Goal: Task Accomplishment & Management: Use online tool/utility

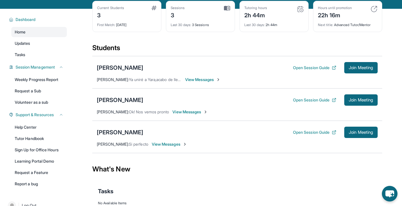
scroll to position [28, 0]
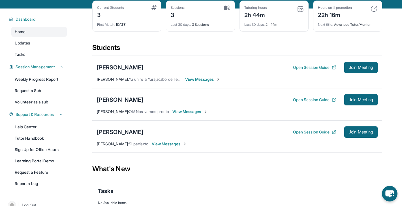
click at [228, 10] on img at bounding box center [227, 7] width 6 height 5
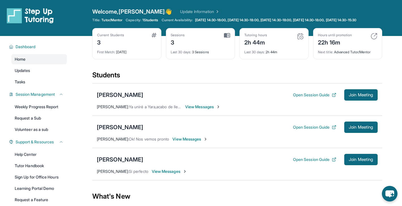
scroll to position [0, 0]
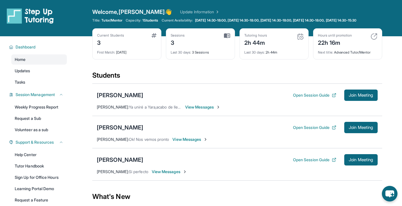
click at [153, 20] on span "1 Students" at bounding box center [150, 20] width 16 height 5
drag, startPoint x: 0, startPoint y: 0, endPoint x: 178, endPoint y: 12, distance: 178.0
click at [180, 12] on link "Update Information" at bounding box center [200, 12] width 40 height 6
click at [320, 130] on button "Open Session Guide" at bounding box center [314, 127] width 43 height 6
click at [120, 131] on div "[PERSON_NAME]" at bounding box center [120, 127] width 46 height 8
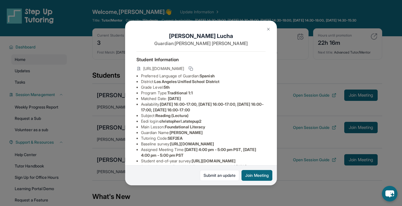
click at [267, 31] on img at bounding box center [268, 29] width 5 height 5
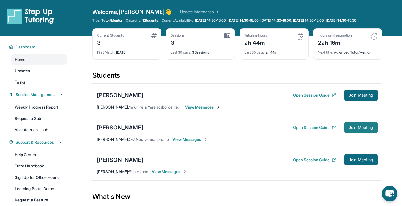
click at [353, 129] on span "Join Meeting" at bounding box center [360, 127] width 24 height 3
